Goal: Information Seeking & Learning: Understand process/instructions

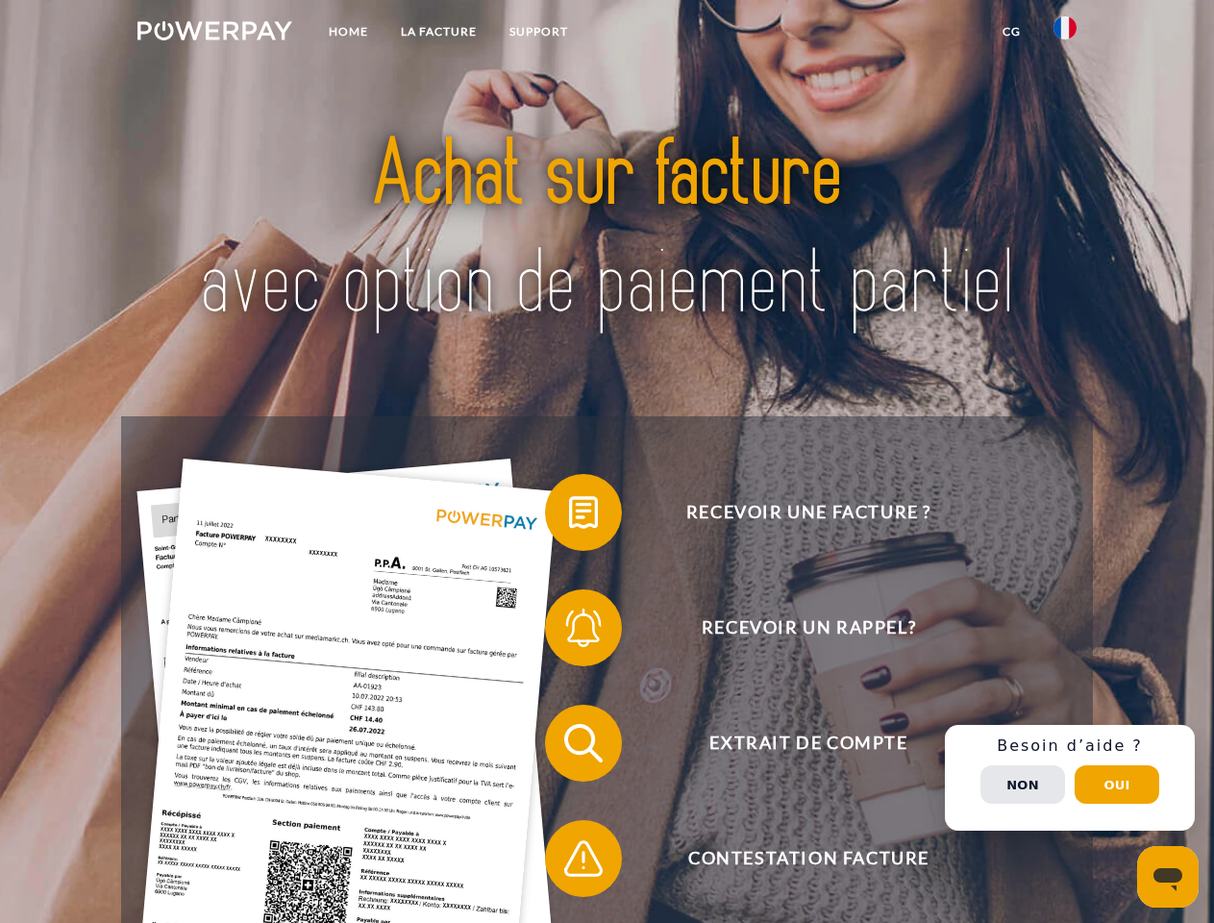
click at [214, 34] on img at bounding box center [214, 30] width 155 height 19
click at [1065, 34] on img at bounding box center [1064, 27] width 23 height 23
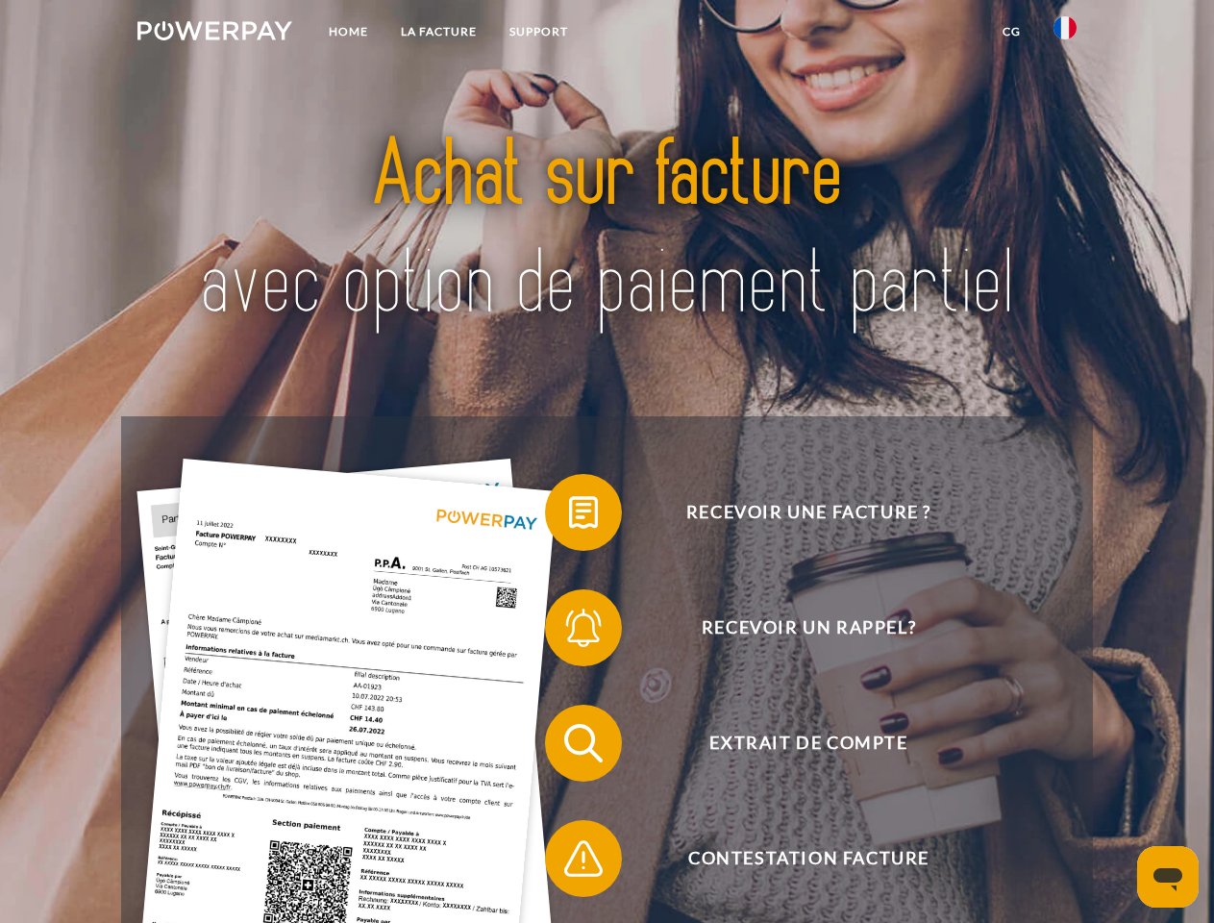
click at [1011, 32] on link "CG" at bounding box center [1011, 31] width 51 height 35
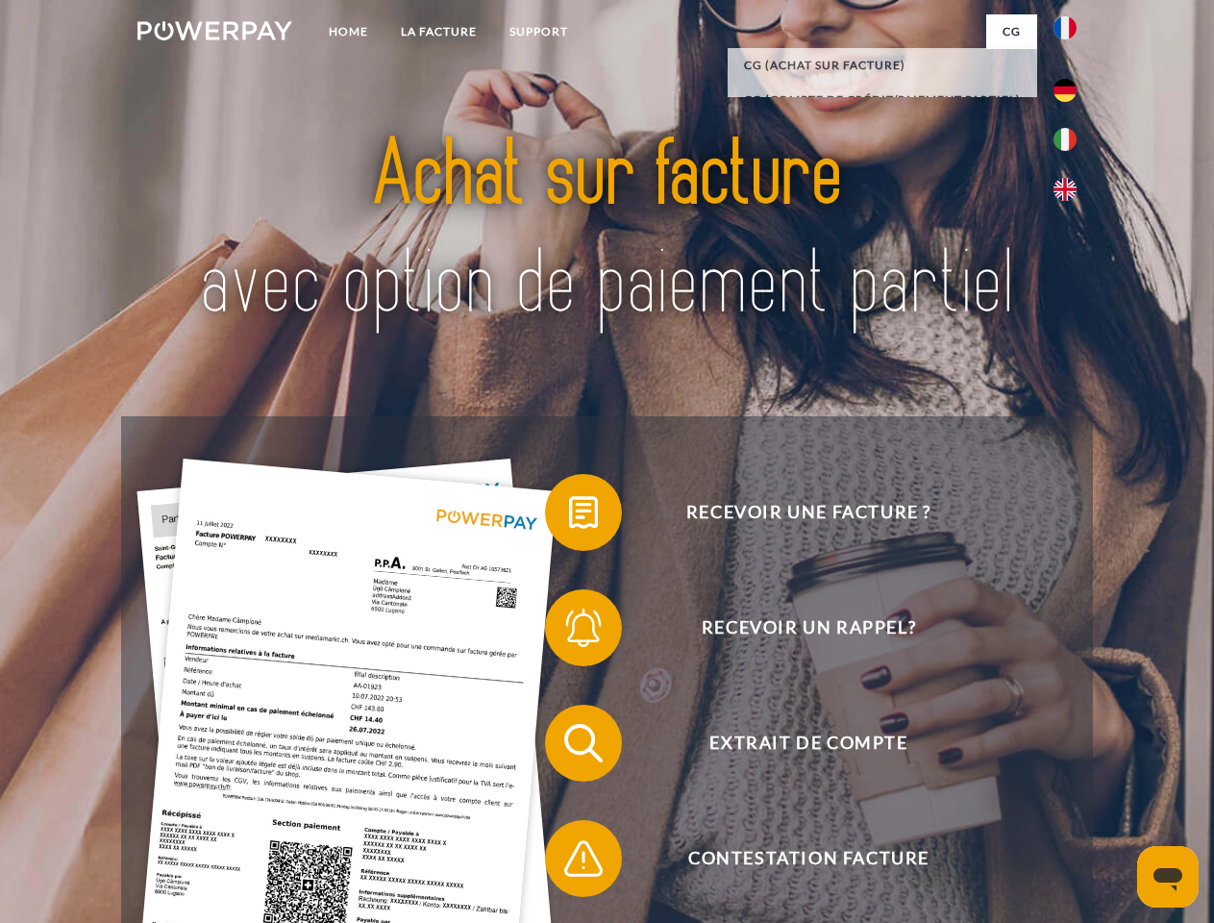
click at [569, 516] on span at bounding box center [554, 512] width 96 height 96
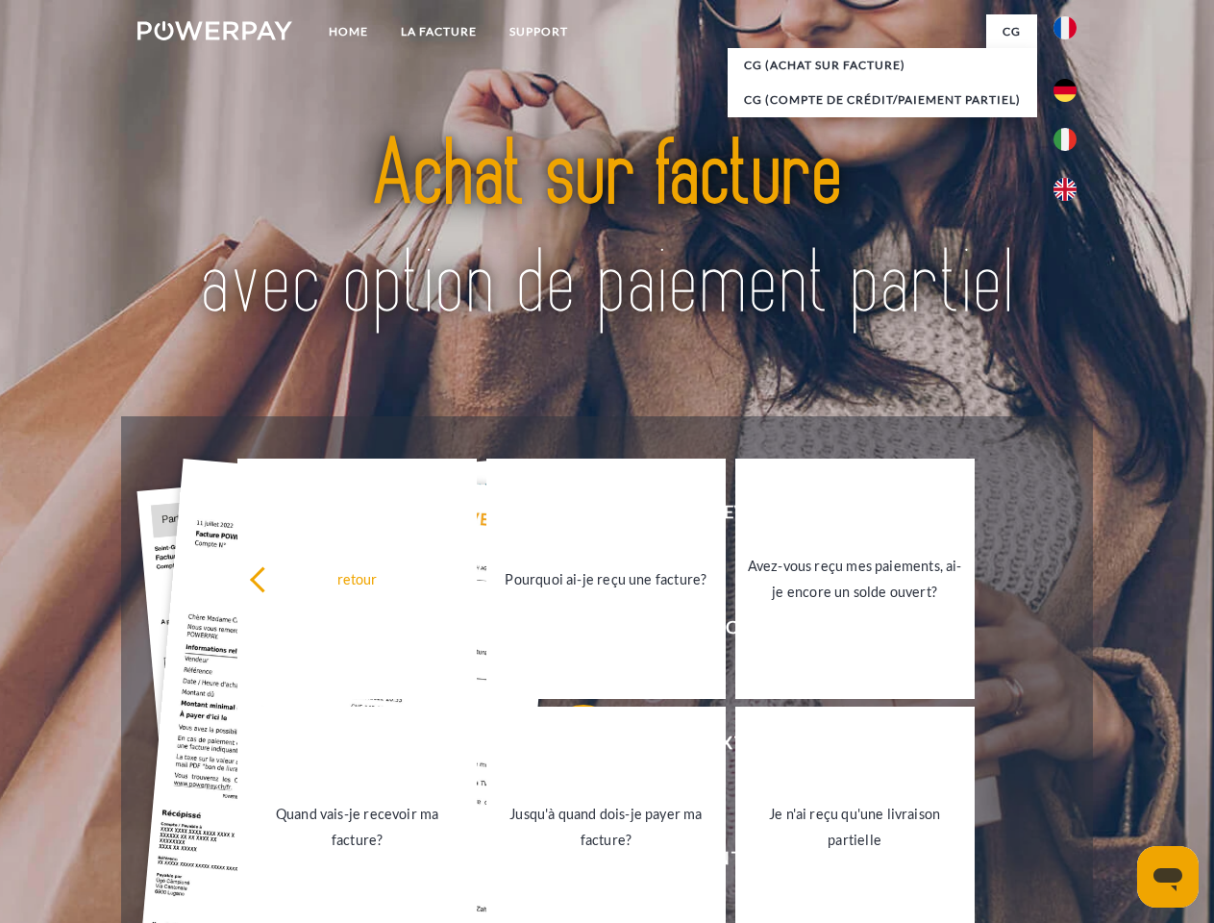
click at [569, 631] on div "Recevoir une facture ? Recevoir un rappel? Extrait de compte retour" at bounding box center [606, 800] width 971 height 769
click at [569, 747] on link "Jusqu'à quand dois-je payer ma facture?" at bounding box center [605, 826] width 239 height 240
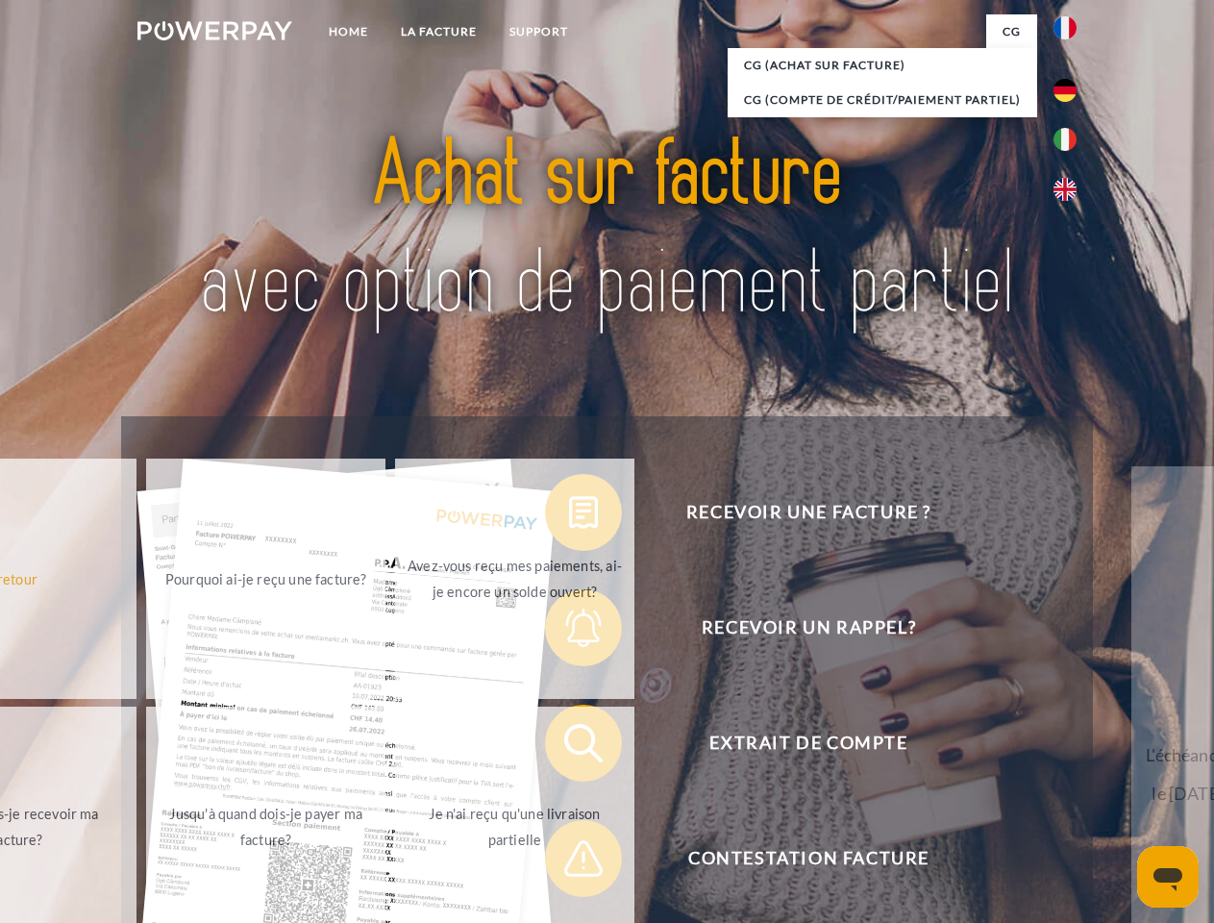
click at [569, 862] on div "Recevoir une facture ? Recevoir un rappel? Extrait de compte retour" at bounding box center [606, 800] width 971 height 769
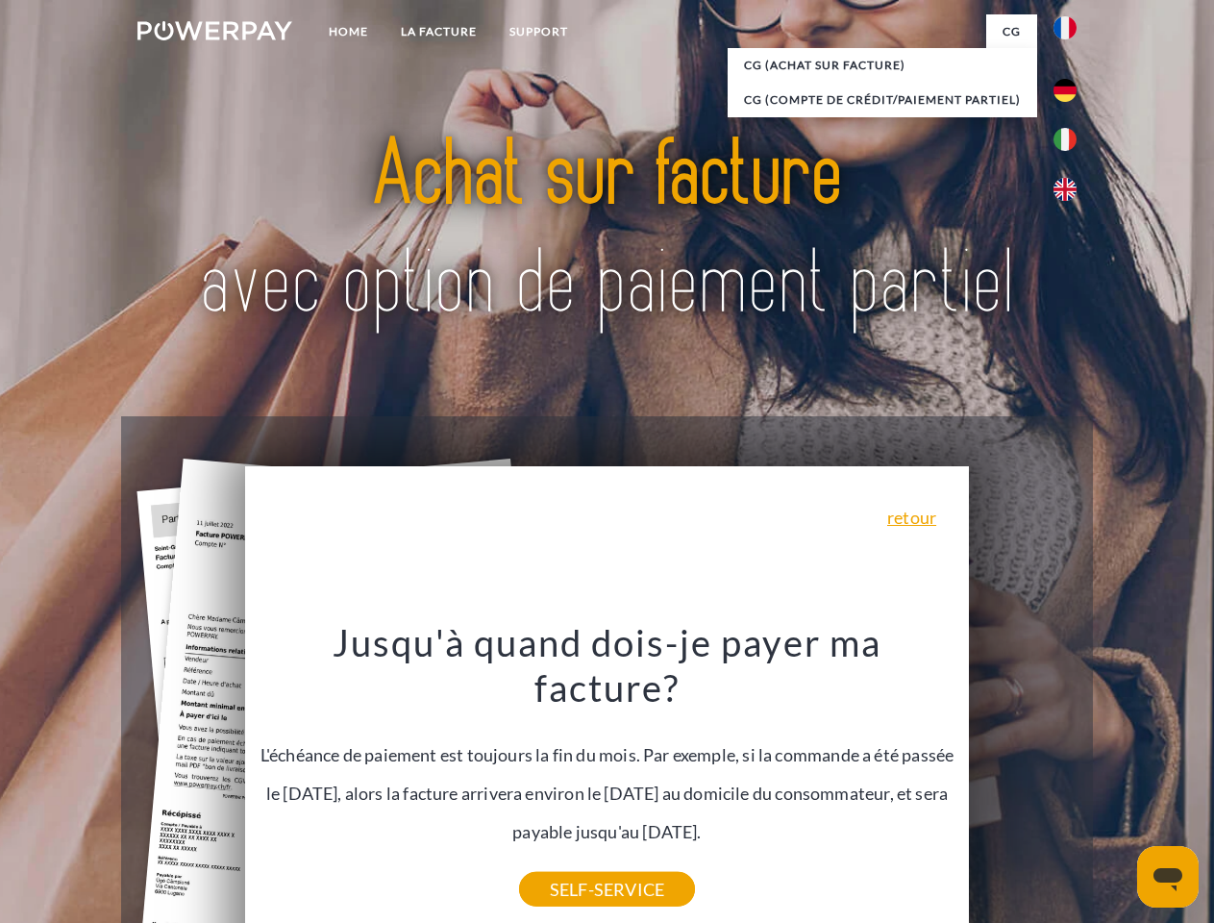
click at [1070, 777] on div "Recevoir une facture ? Recevoir un rappel? Extrait de compte retour" at bounding box center [606, 800] width 971 height 769
click at [1023, 781] on span "Extrait de compte" at bounding box center [808, 742] width 471 height 77
click at [1117, 784] on header "Home LA FACTURE Support" at bounding box center [607, 663] width 1214 height 1327
